Goal: Task Accomplishment & Management: Manage account settings

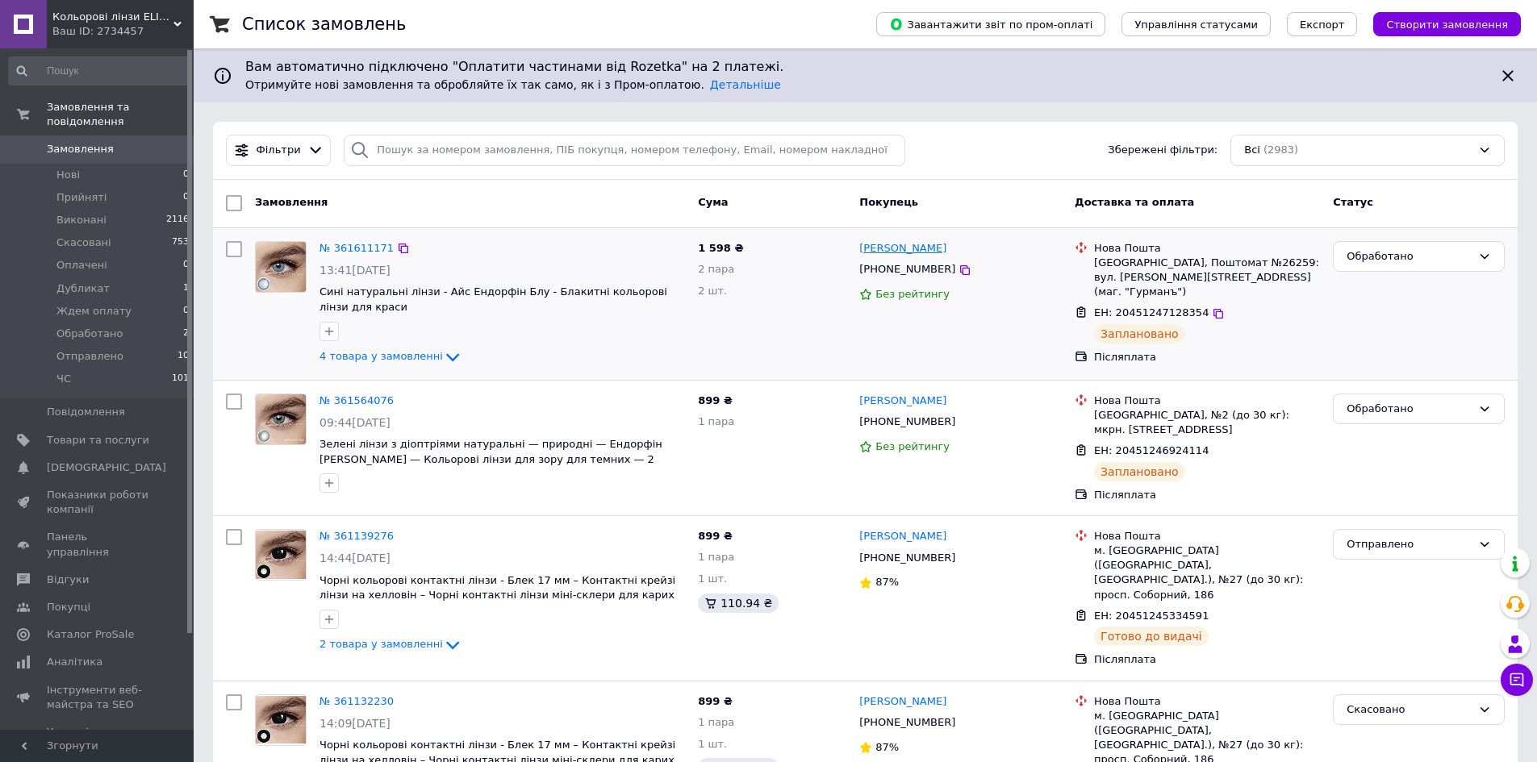
click at [919, 251] on link "[PERSON_NAME]" at bounding box center [902, 248] width 87 height 15
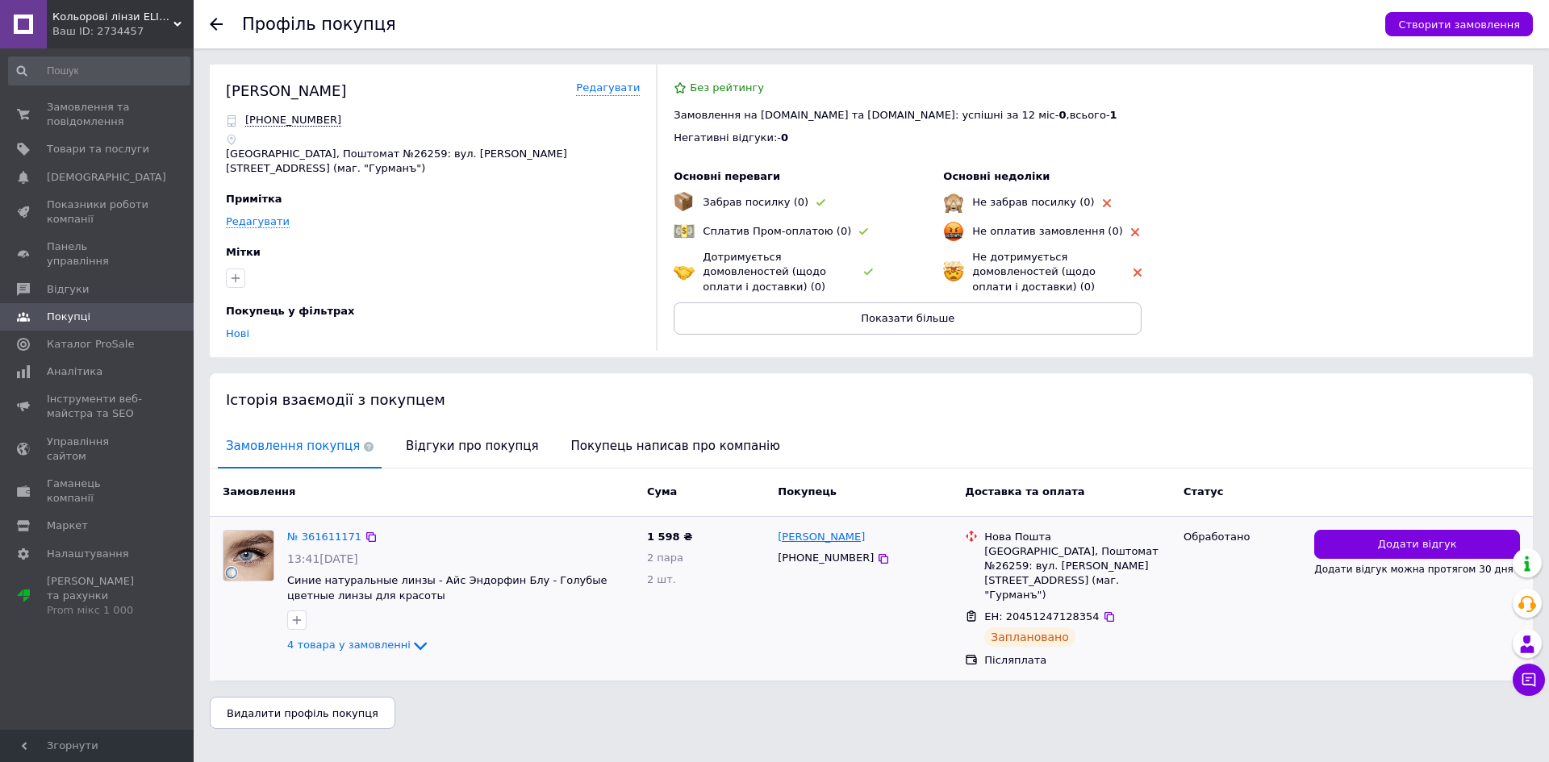
click at [807, 534] on link "[PERSON_NAME]" at bounding box center [821, 537] width 87 height 15
click at [364, 639] on span "4 товара у замовленні" at bounding box center [348, 645] width 123 height 12
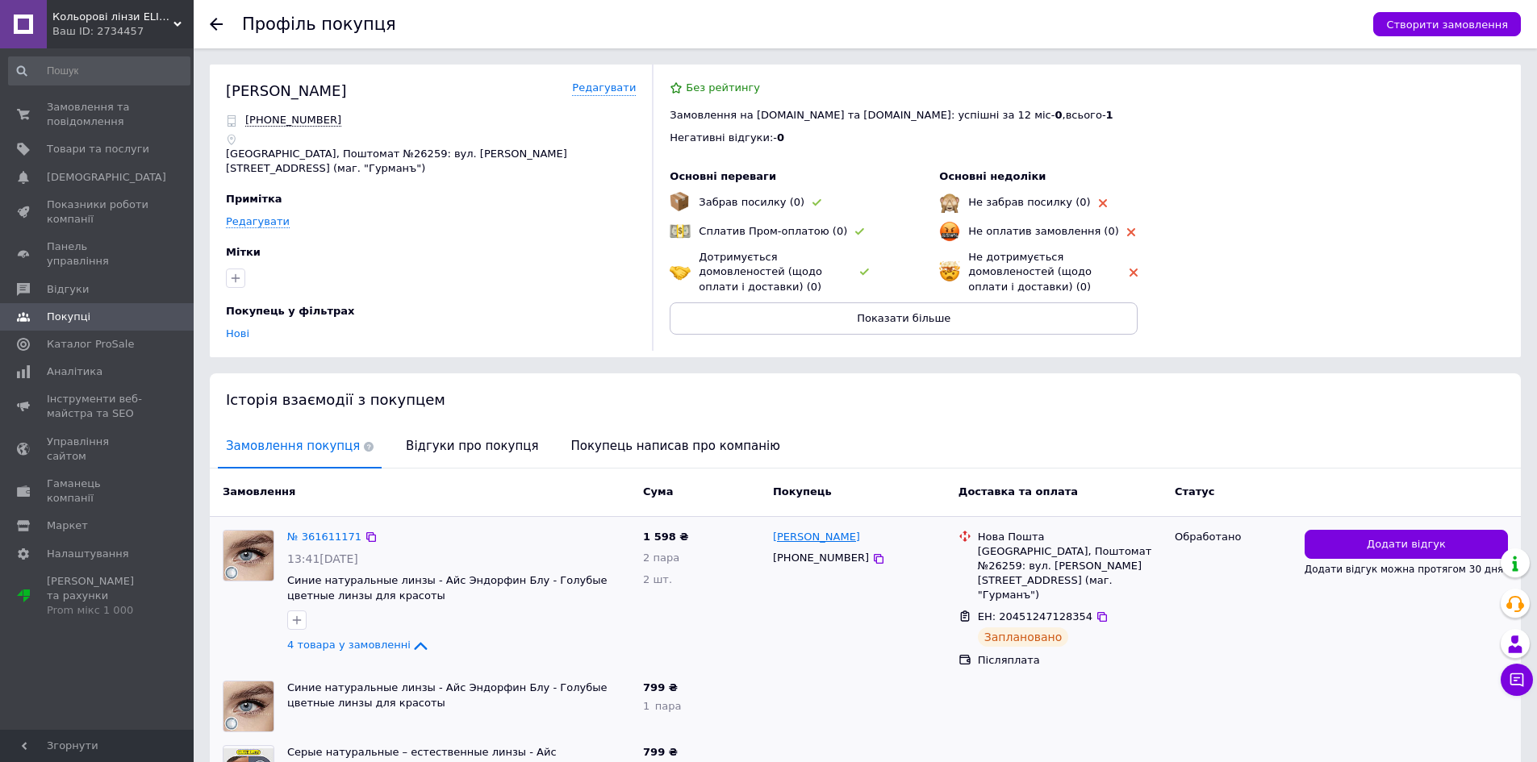
click at [807, 536] on link "[PERSON_NAME]" at bounding box center [816, 537] width 87 height 15
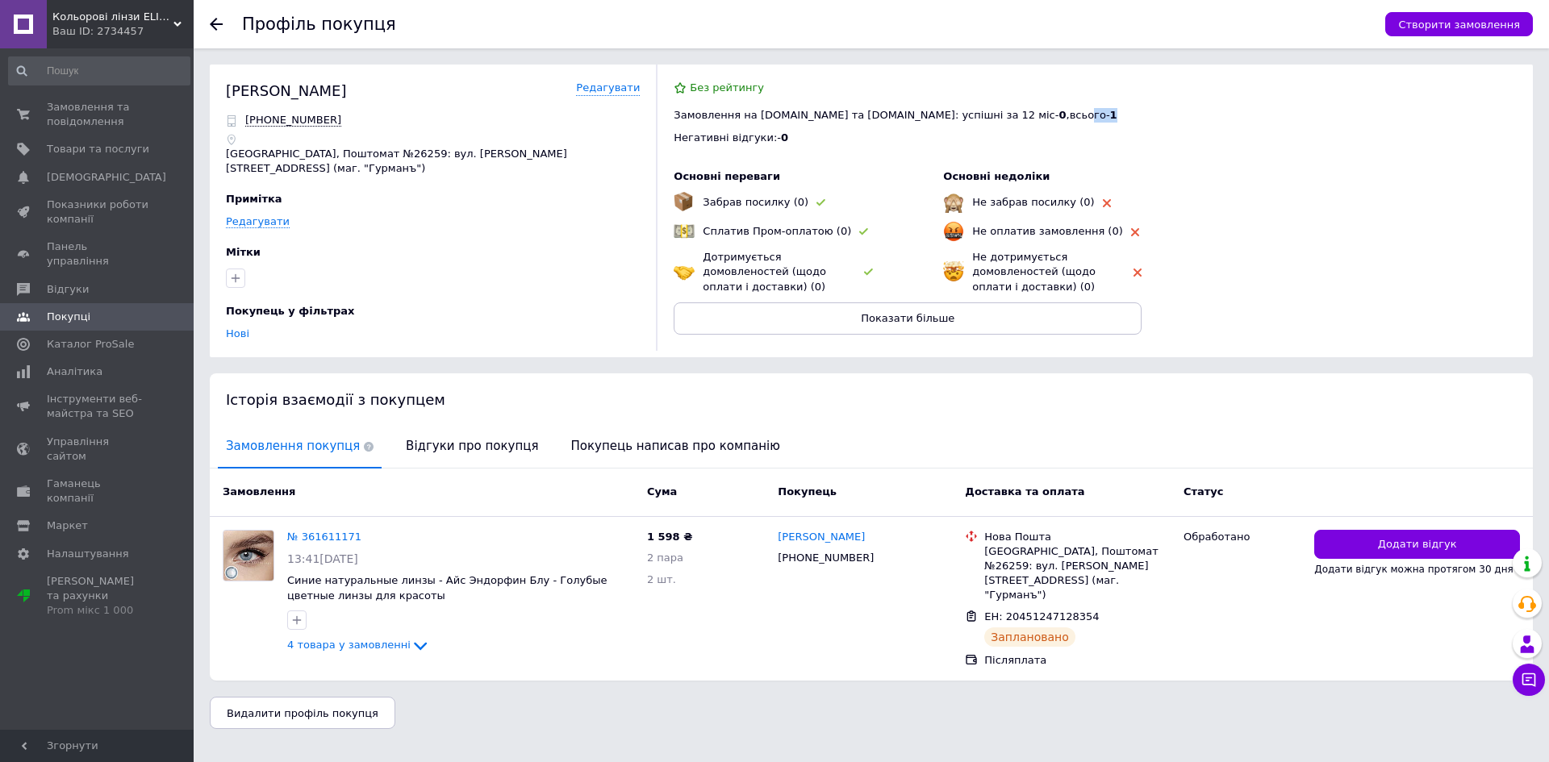
drag, startPoint x: 963, startPoint y: 121, endPoint x: 1006, endPoint y: 113, distance: 43.5
click at [1006, 113] on div "Замовлення на [DOMAIN_NAME] та [DOMAIN_NAME]: успішні за 12 міс - 0 , всього - 1" at bounding box center [1094, 115] width 843 height 15
click at [1133, 133] on div "Негативні відгуки: - 0" at bounding box center [1094, 138] width 843 height 15
click at [618, 88] on link "Редагувати" at bounding box center [608, 88] width 64 height 15
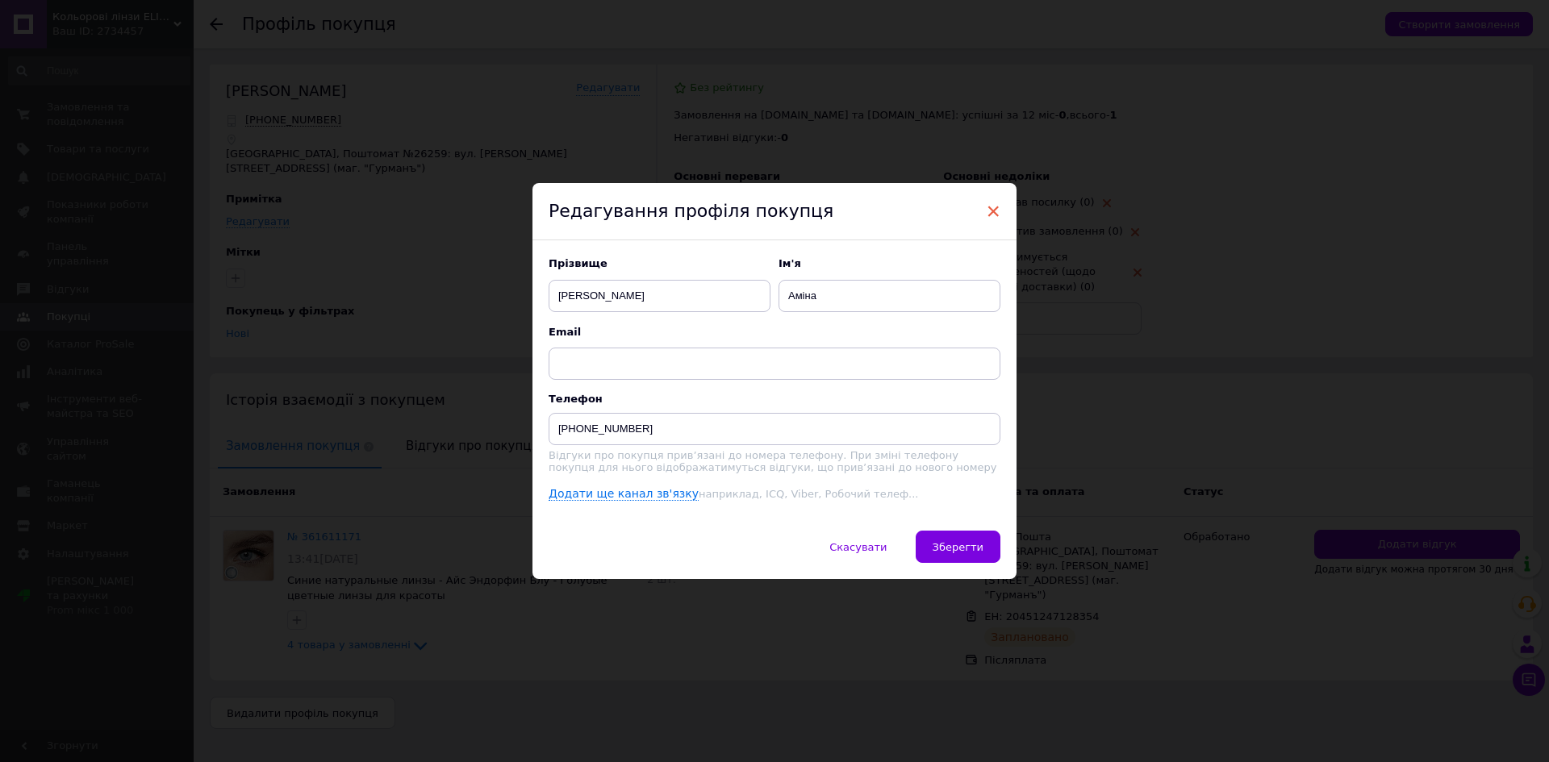
click at [997, 209] on span "×" at bounding box center [993, 211] width 15 height 27
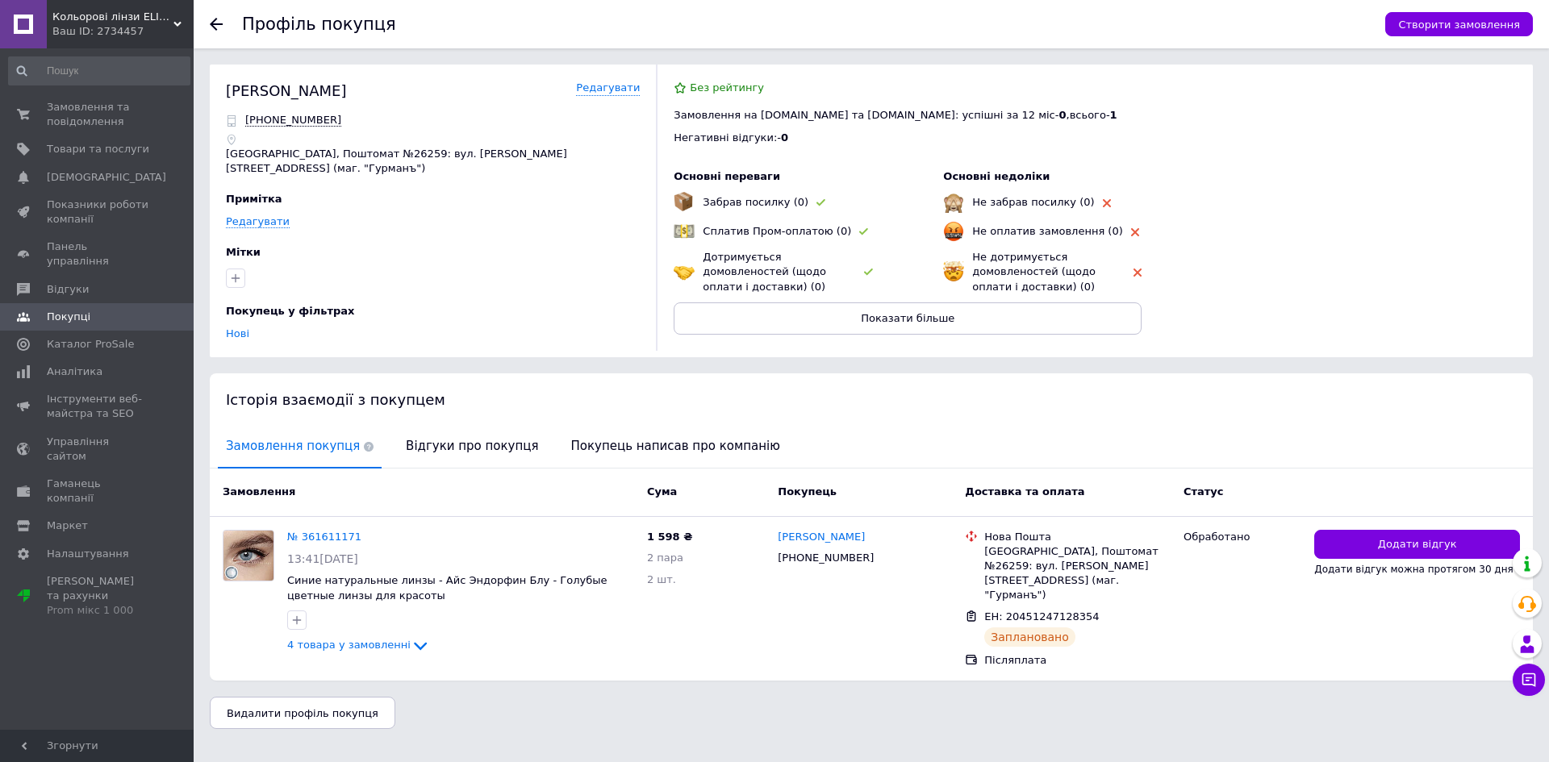
click at [1036, 745] on html "Кольорові лінзи ELITE Lens Ваш ID: 2734457 Сайт Кольорові лінзи ELITE Lens Кабі…" at bounding box center [774, 372] width 1549 height 745
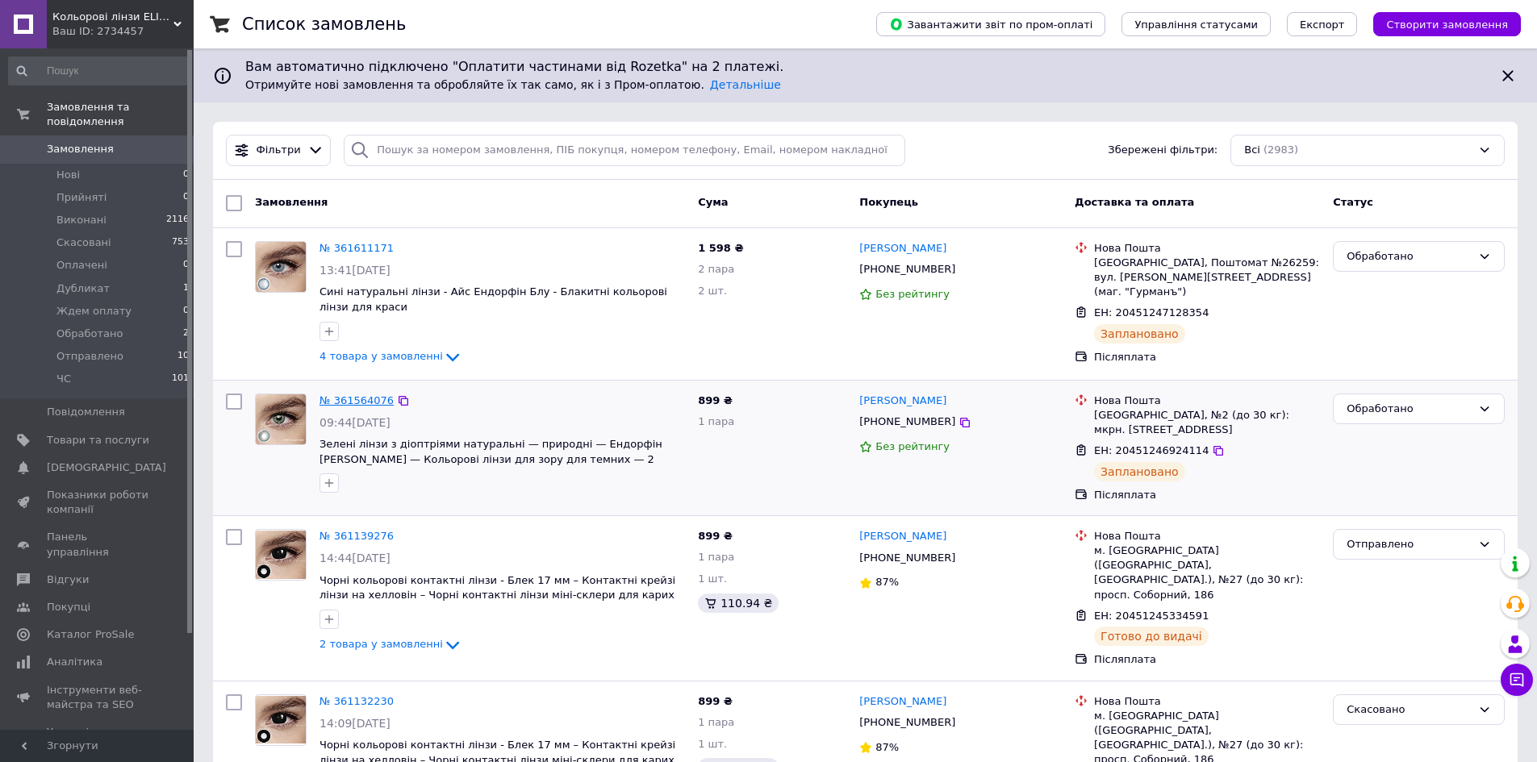
click at [337, 403] on link "№ 361564076" at bounding box center [356, 400] width 74 height 12
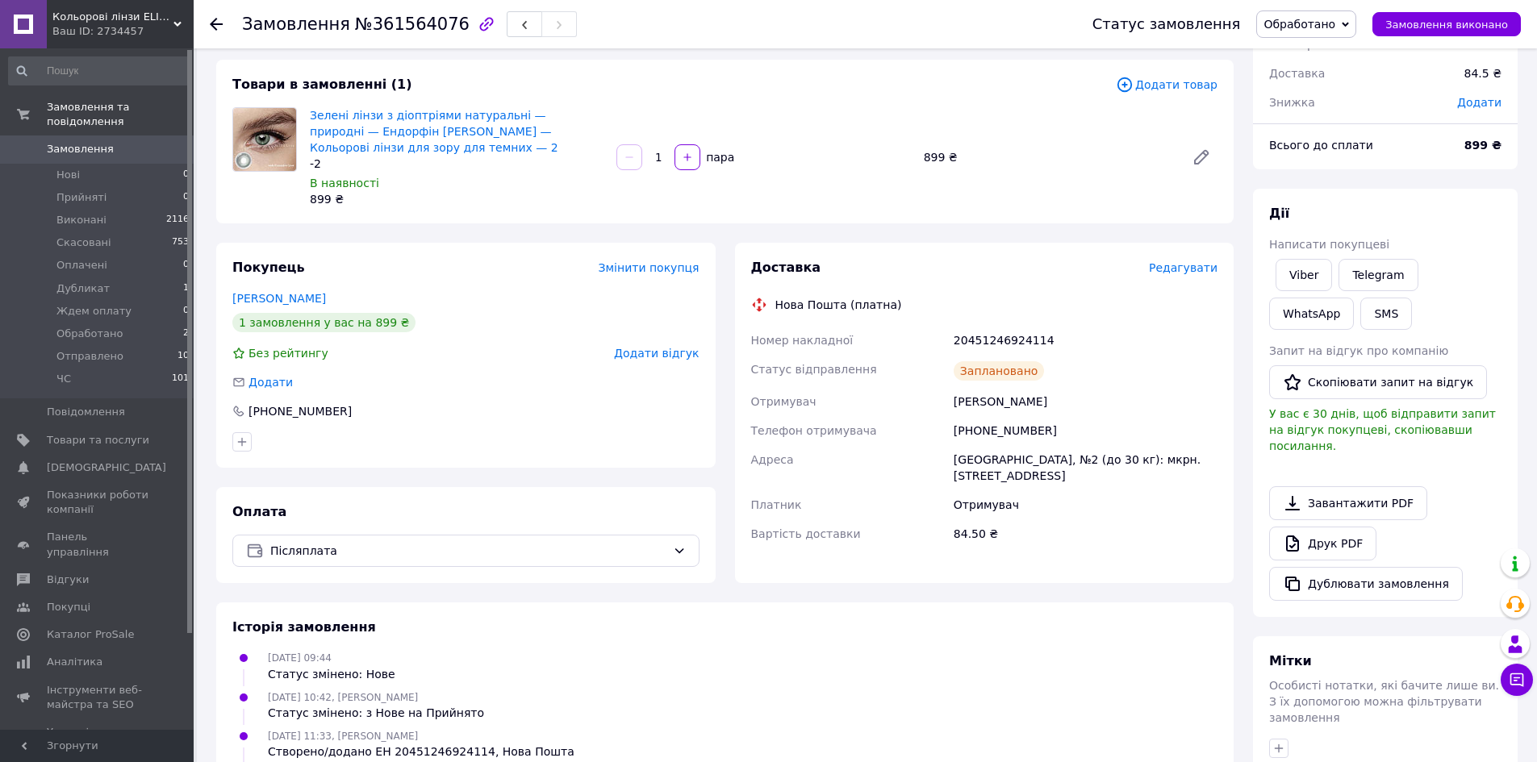
scroll to position [242, 0]
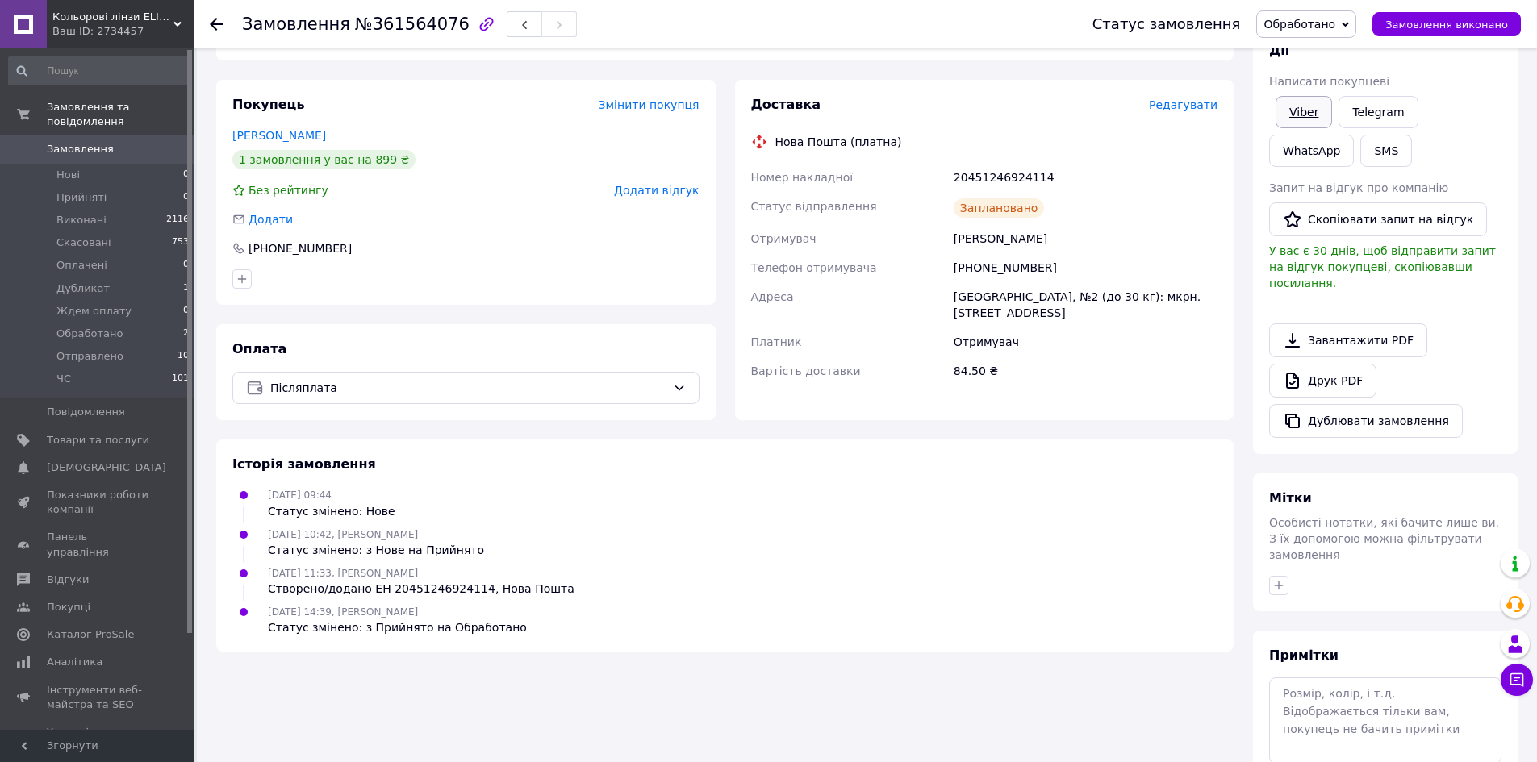
click at [1323, 109] on link "Viber" at bounding box center [1303, 112] width 56 height 32
click at [1325, 104] on link "Viber" at bounding box center [1303, 112] width 56 height 32
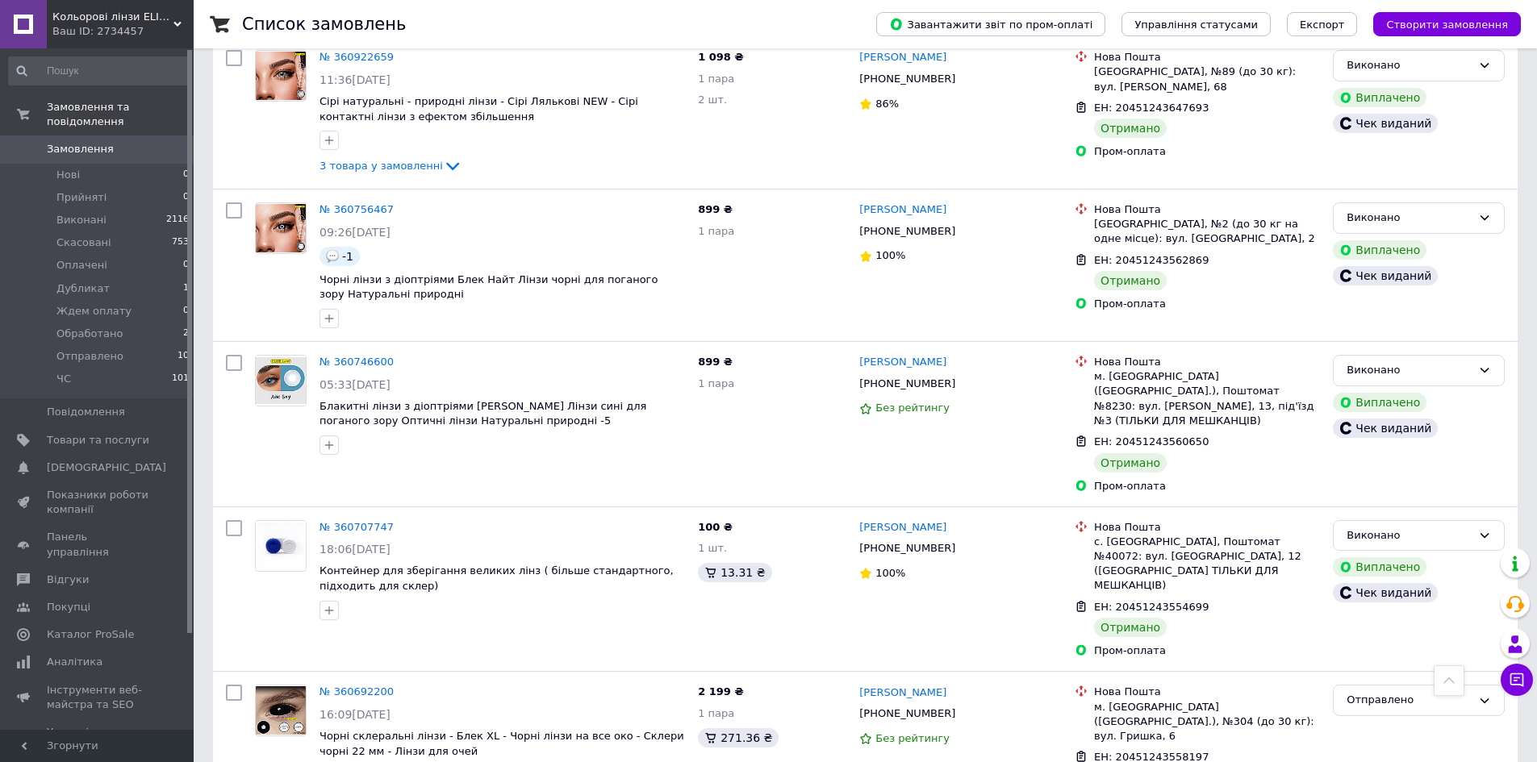
scroll to position [1210, 0]
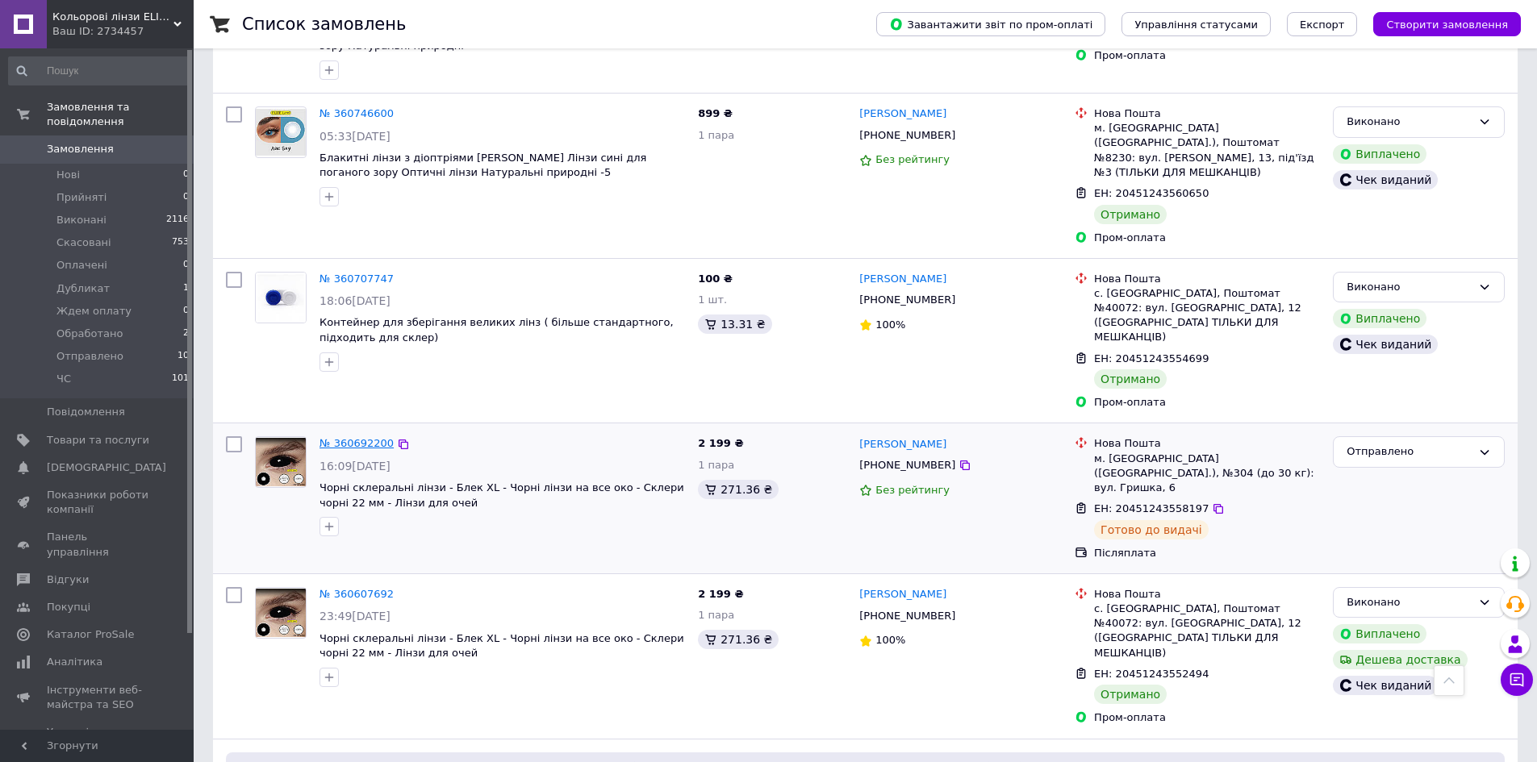
click at [364, 437] on link "№ 360692200" at bounding box center [356, 443] width 74 height 12
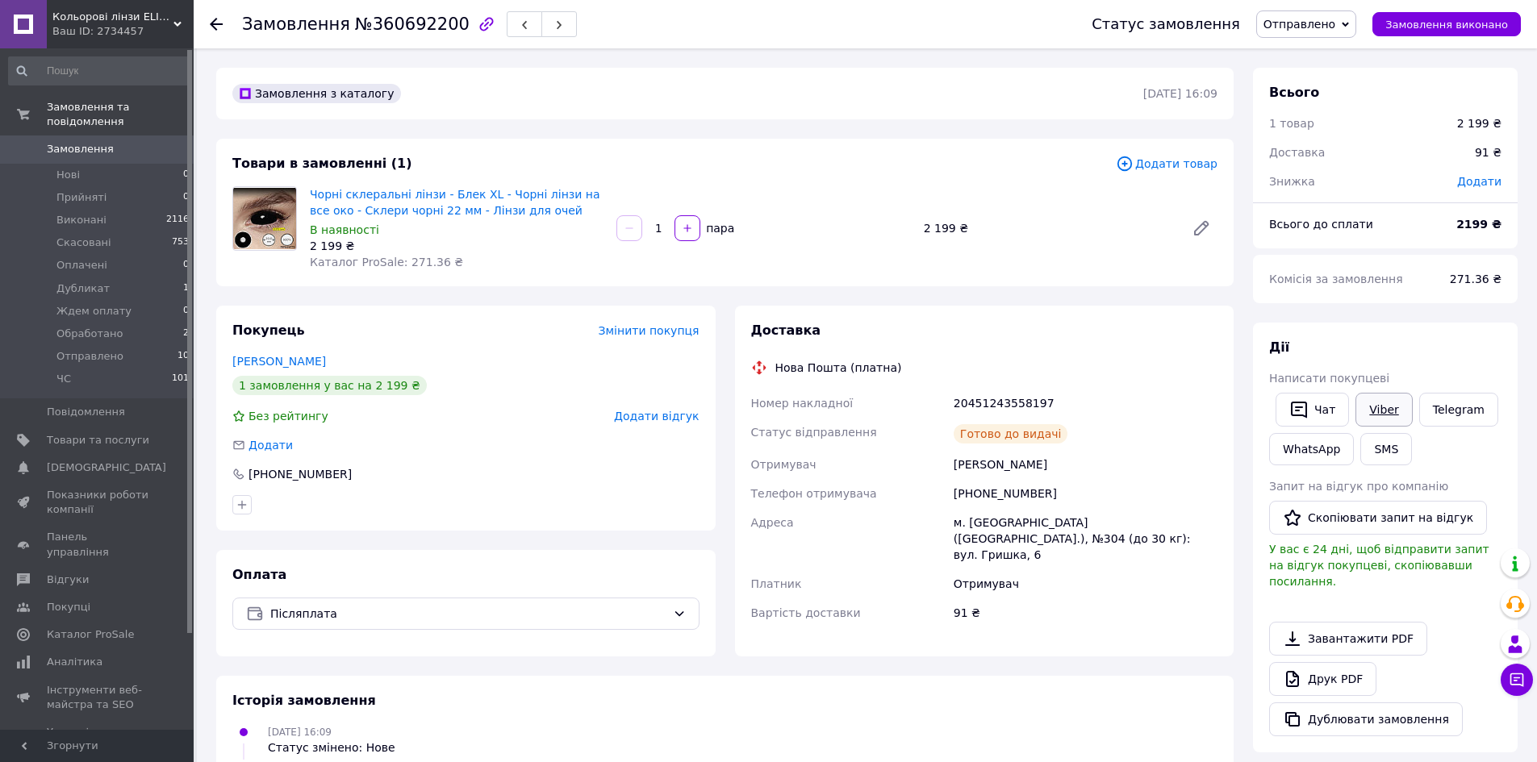
click at [1366, 409] on link "Viber" at bounding box center [1383, 410] width 56 height 34
drag, startPoint x: 352, startPoint y: 365, endPoint x: 211, endPoint y: 365, distance: 141.2
click at [209, 363] on div "Покупець Змінити покупця Велігоша Анастасія 1 замовлення у вас на 2 199 ₴ Без р…" at bounding box center [465, 481] width 519 height 351
copy link "Велігоша Анастасія"
